Goal: Transaction & Acquisition: Subscribe to service/newsletter

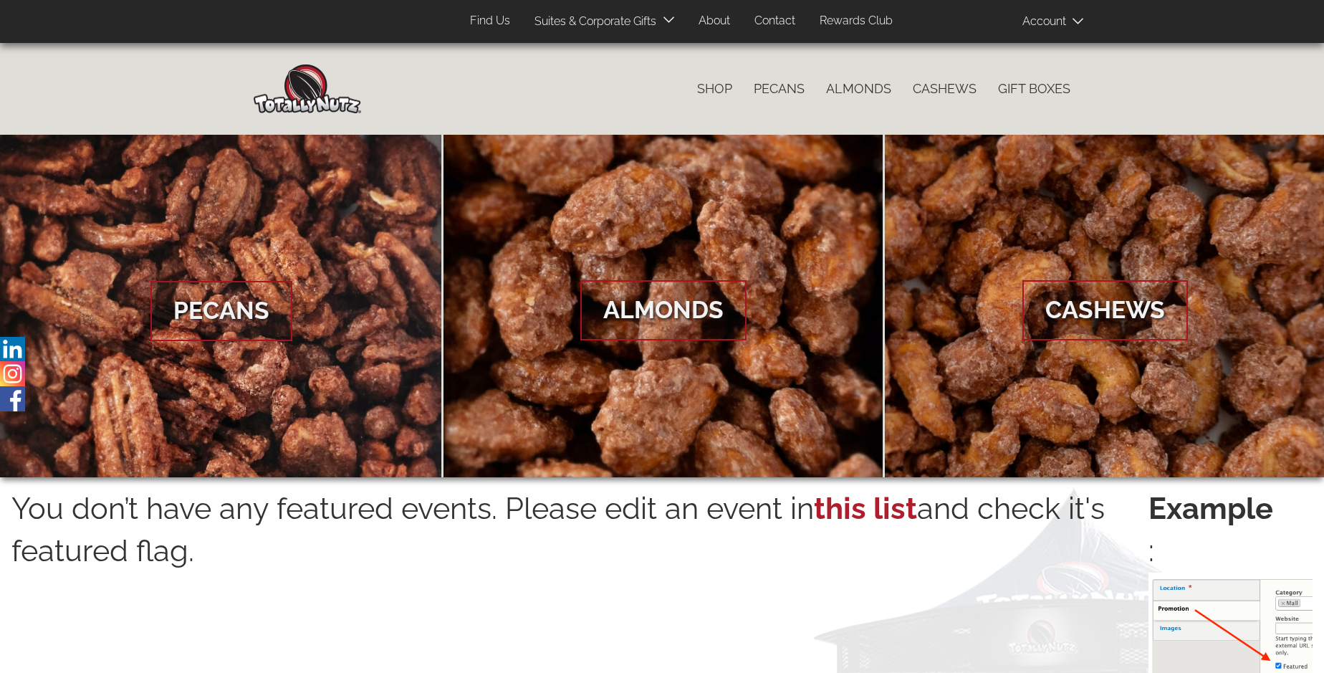
scroll to position [2301, 0]
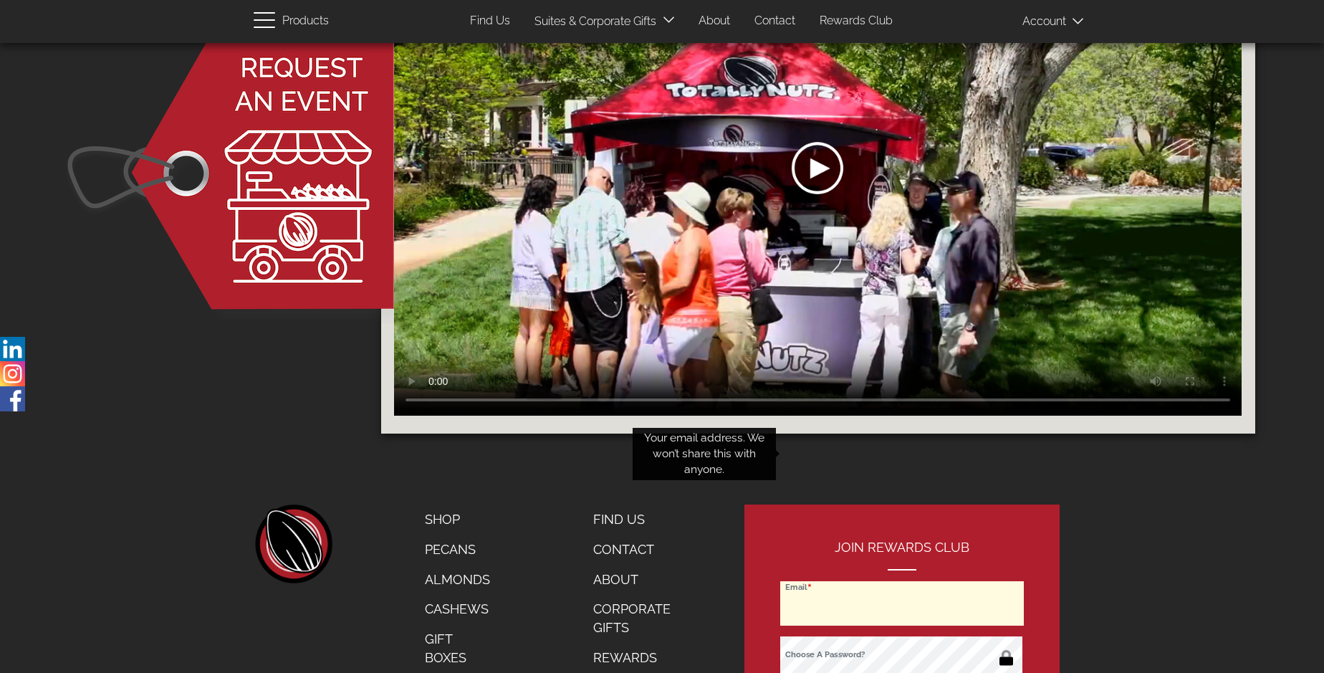
click at [903, 581] on input "Email" at bounding box center [902, 603] width 244 height 44
type input "[EMAIL_ADDRESS][DOMAIN_NAME]"
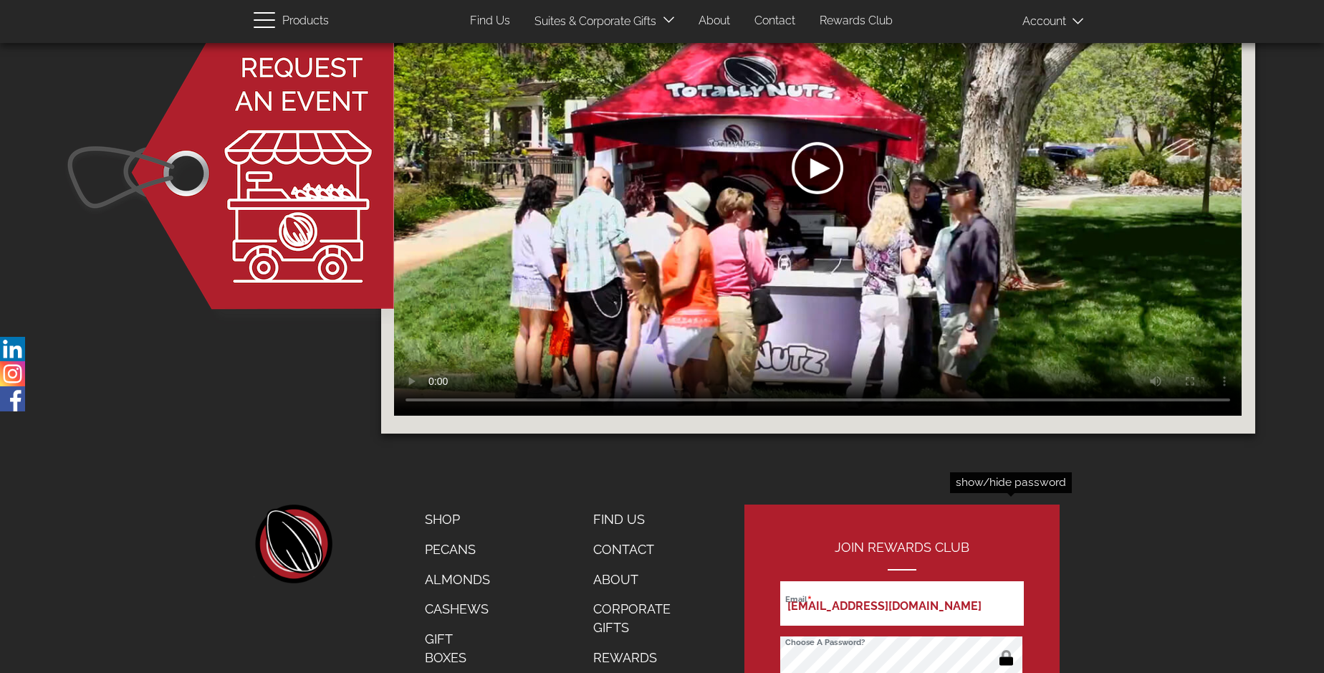
click at [1006, 648] on button "button" at bounding box center [1006, 659] width 28 height 23
